Goal: Transaction & Acquisition: Book appointment/travel/reservation

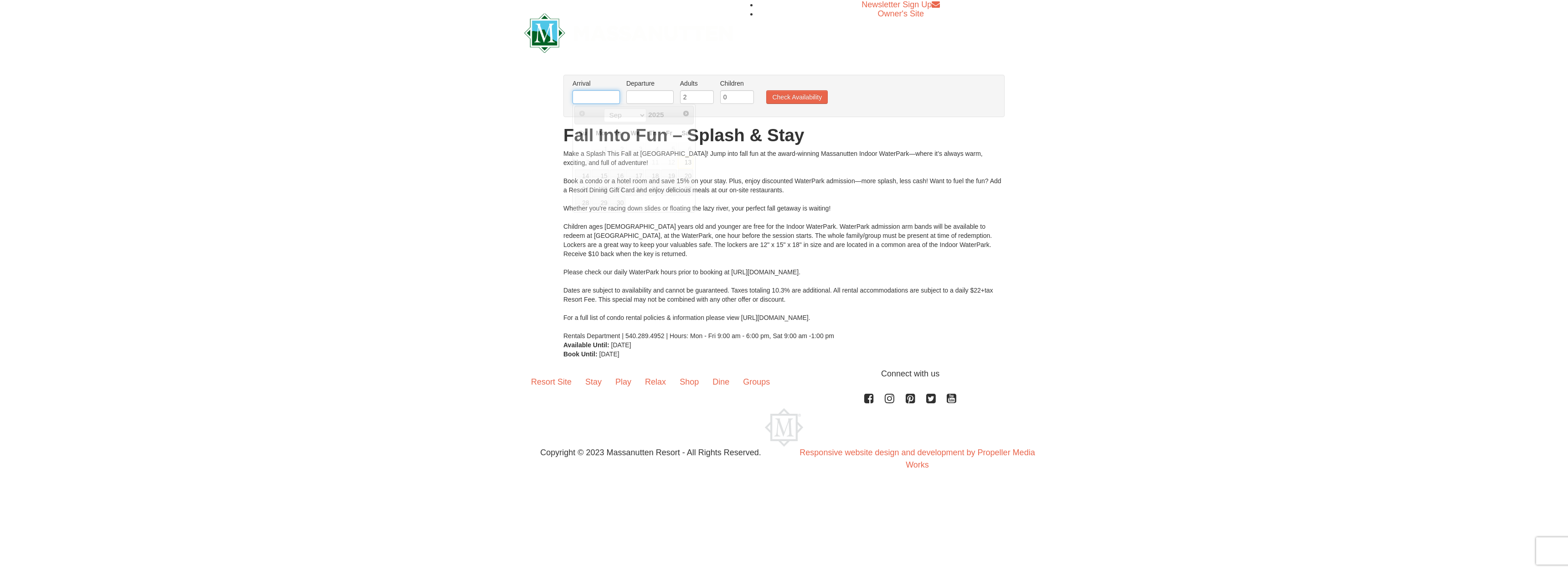
click at [595, 95] on input "text" at bounding box center [597, 97] width 47 height 13
click at [685, 113] on span "Next" at bounding box center [686, 113] width 7 height 7
click at [684, 153] on link "4" at bounding box center [685, 149] width 15 height 13
type input "[DATE]"
click at [642, 99] on input "text" at bounding box center [650, 97] width 47 height 13
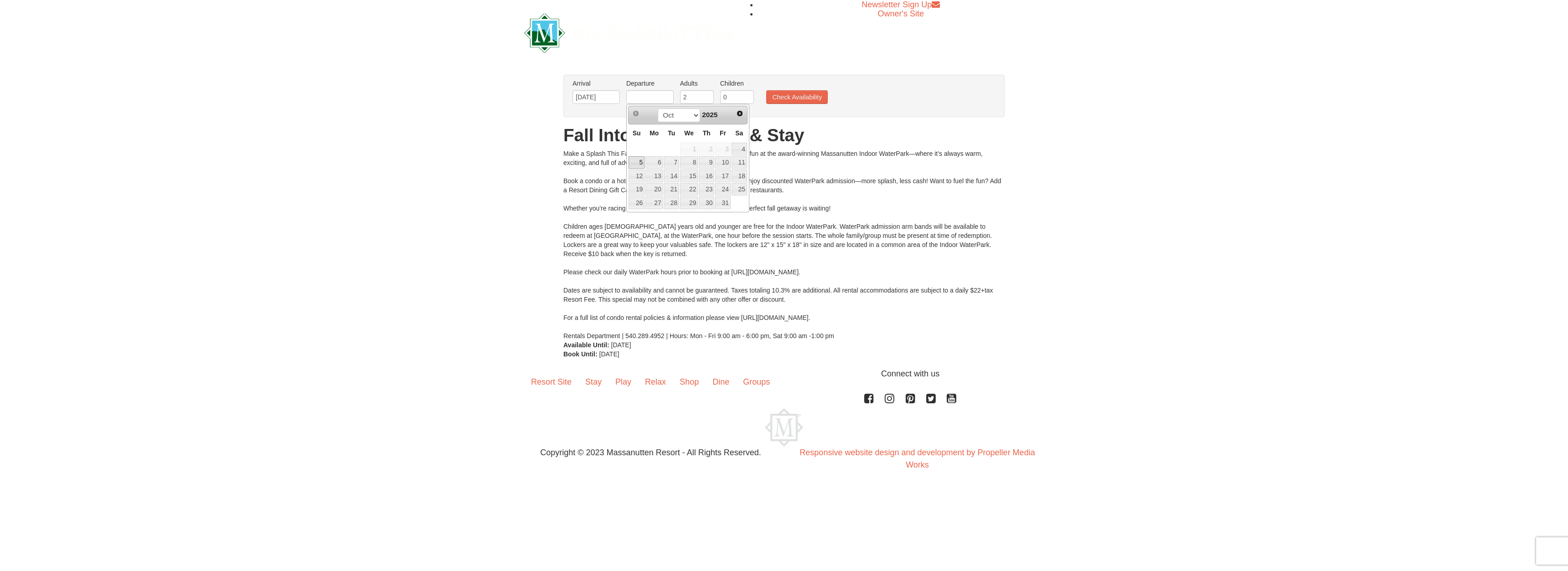
click at [634, 161] on link "5" at bounding box center [637, 163] width 16 height 13
type input "[DATE]"
click at [720, 96] on input "0" at bounding box center [737, 97] width 33 height 13
click at [741, 96] on input "0" at bounding box center [737, 97] width 33 height 13
click at [747, 93] on input "1" at bounding box center [737, 97] width 33 height 13
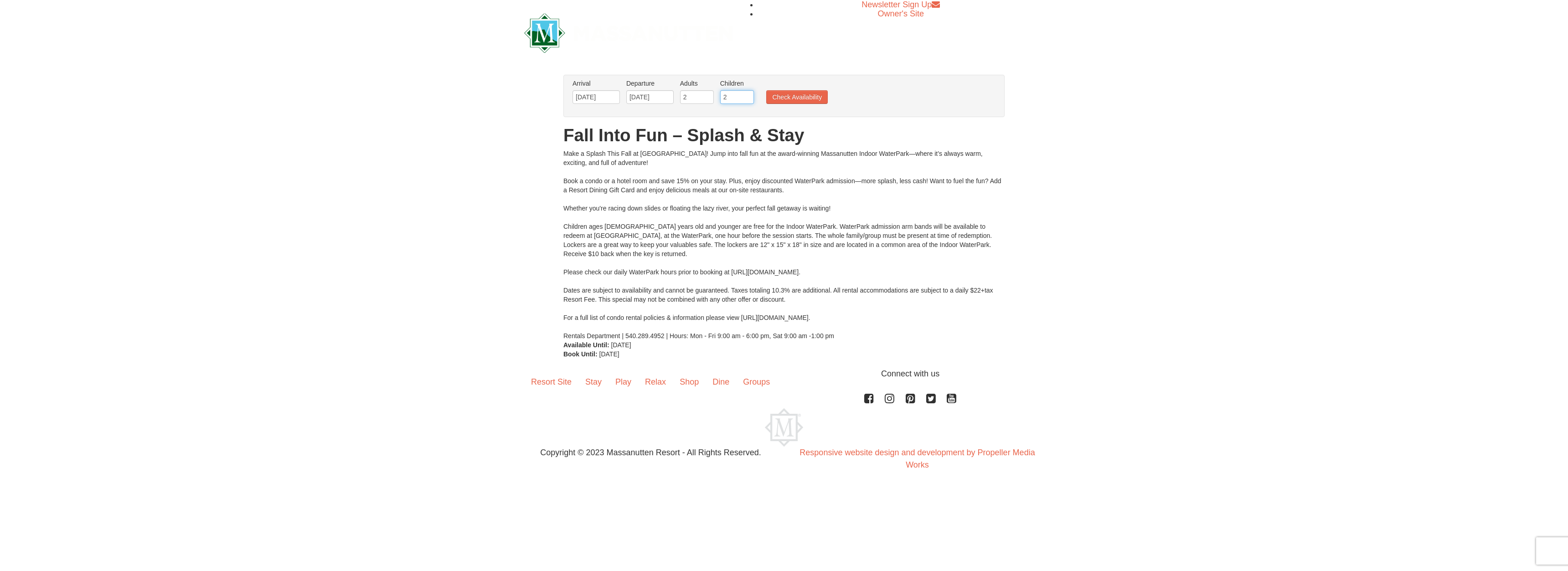
type input "2"
click at [747, 93] on input "2" at bounding box center [737, 97] width 33 height 13
click at [800, 92] on button "Check Availability" at bounding box center [797, 97] width 61 height 13
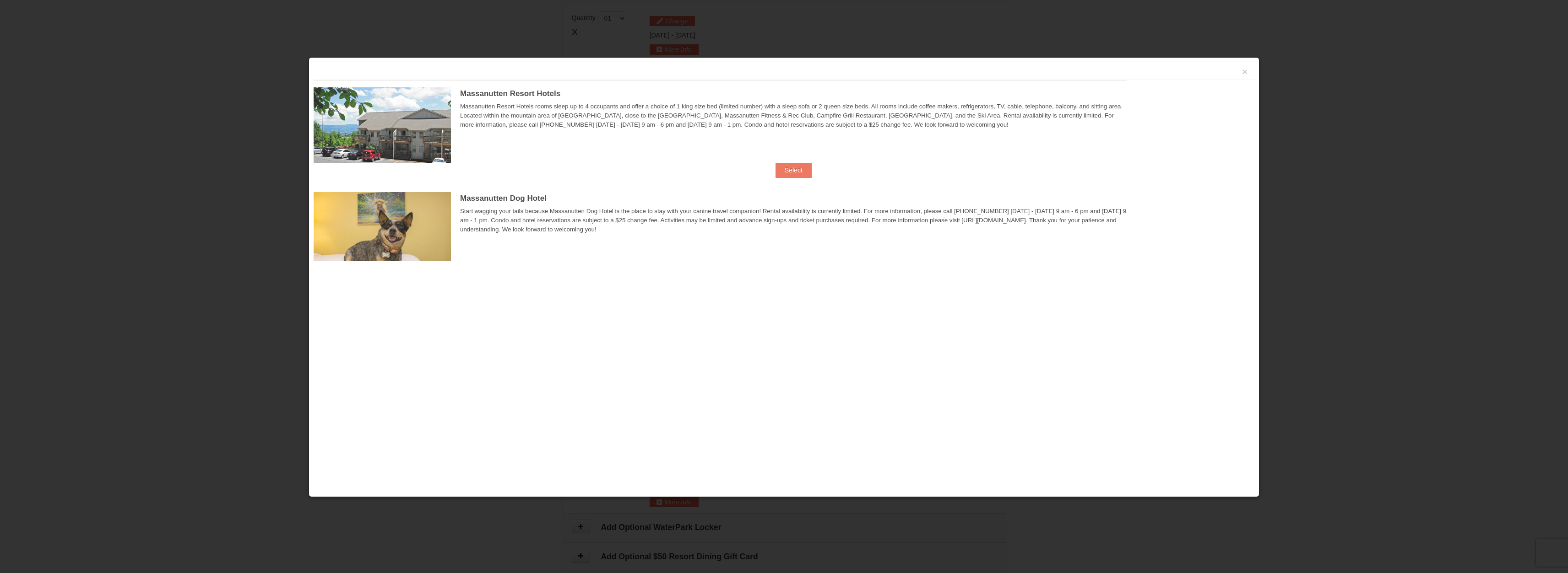
scroll to position [390, 0]
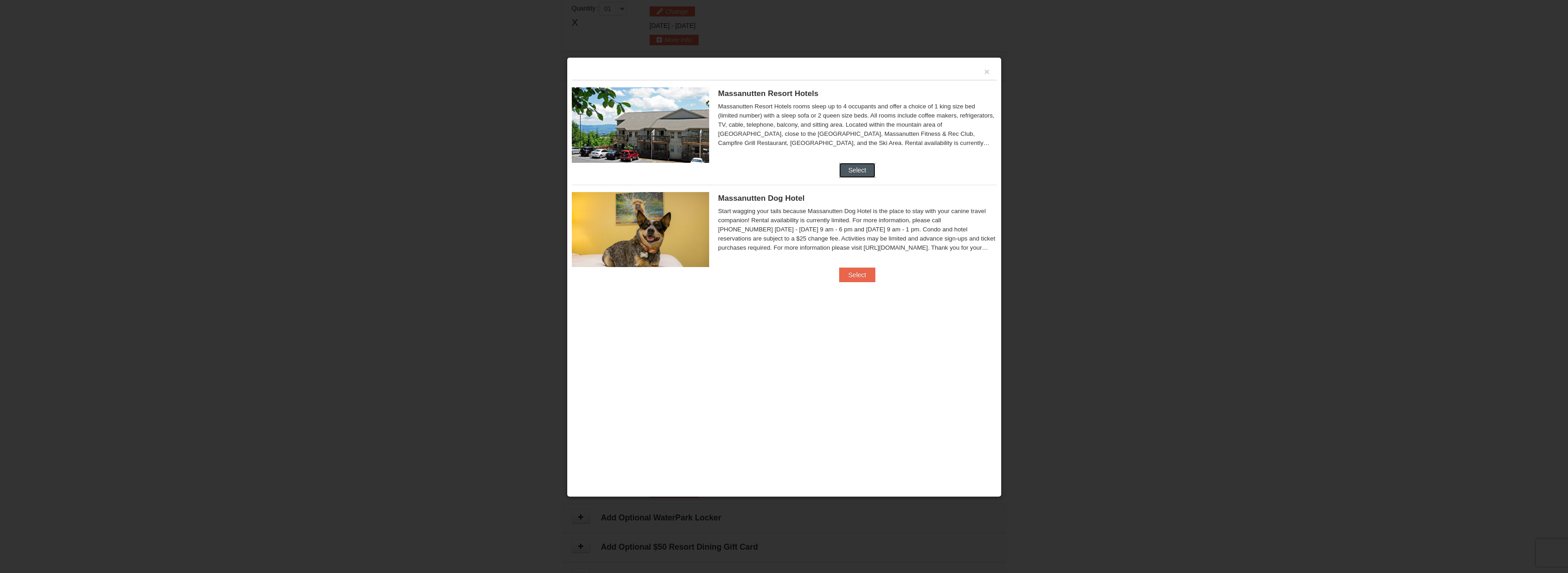
click at [861, 167] on button "Select" at bounding box center [857, 170] width 36 height 15
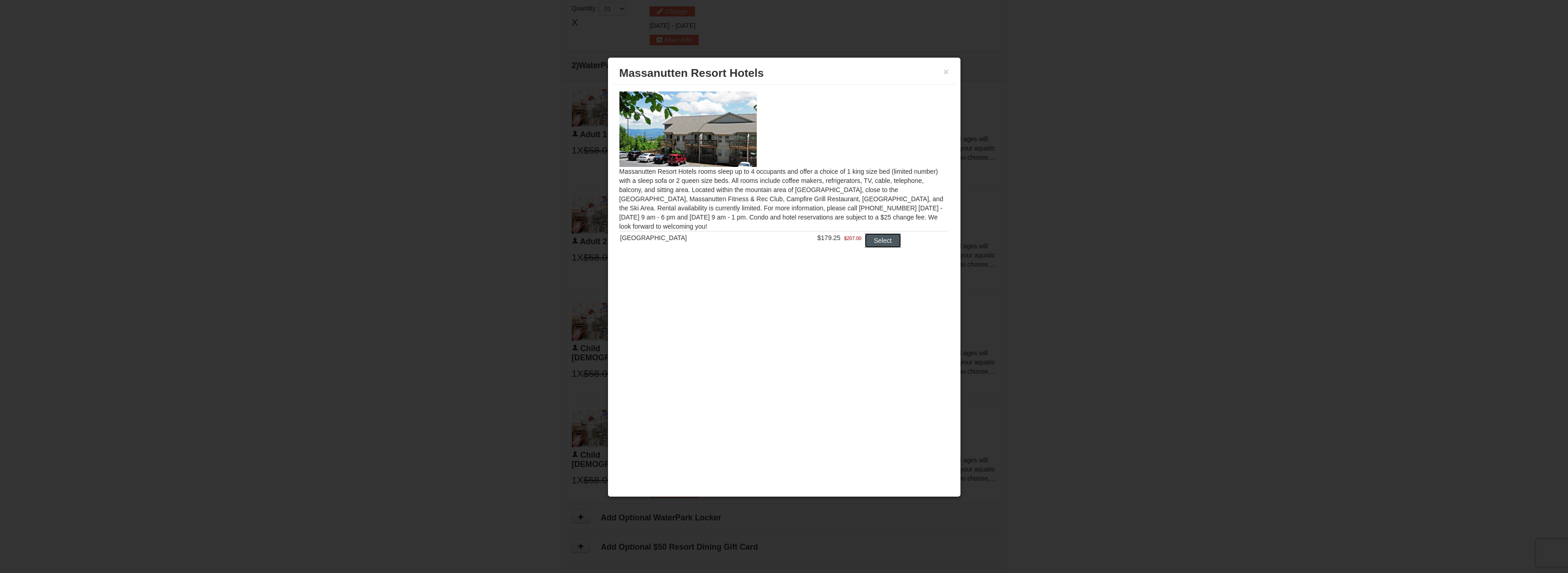
click at [882, 236] on button "Select" at bounding box center [883, 241] width 36 height 15
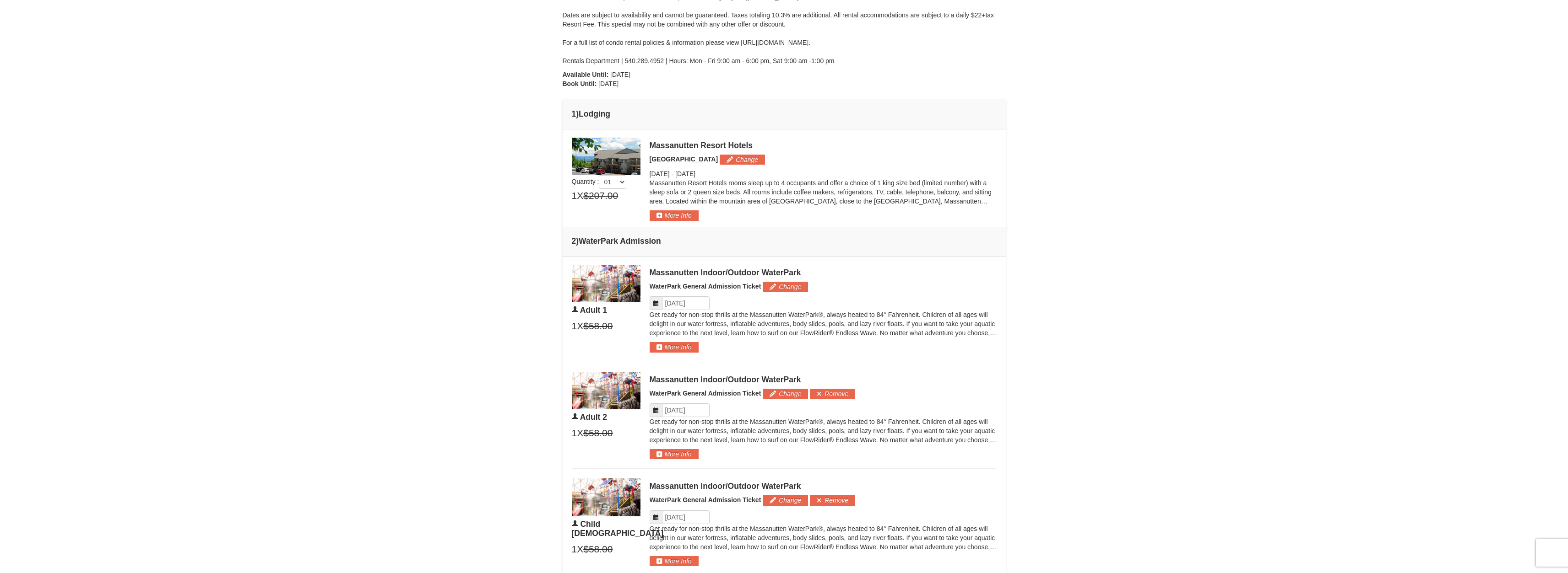
scroll to position [252, 0]
